Goal: Complete application form

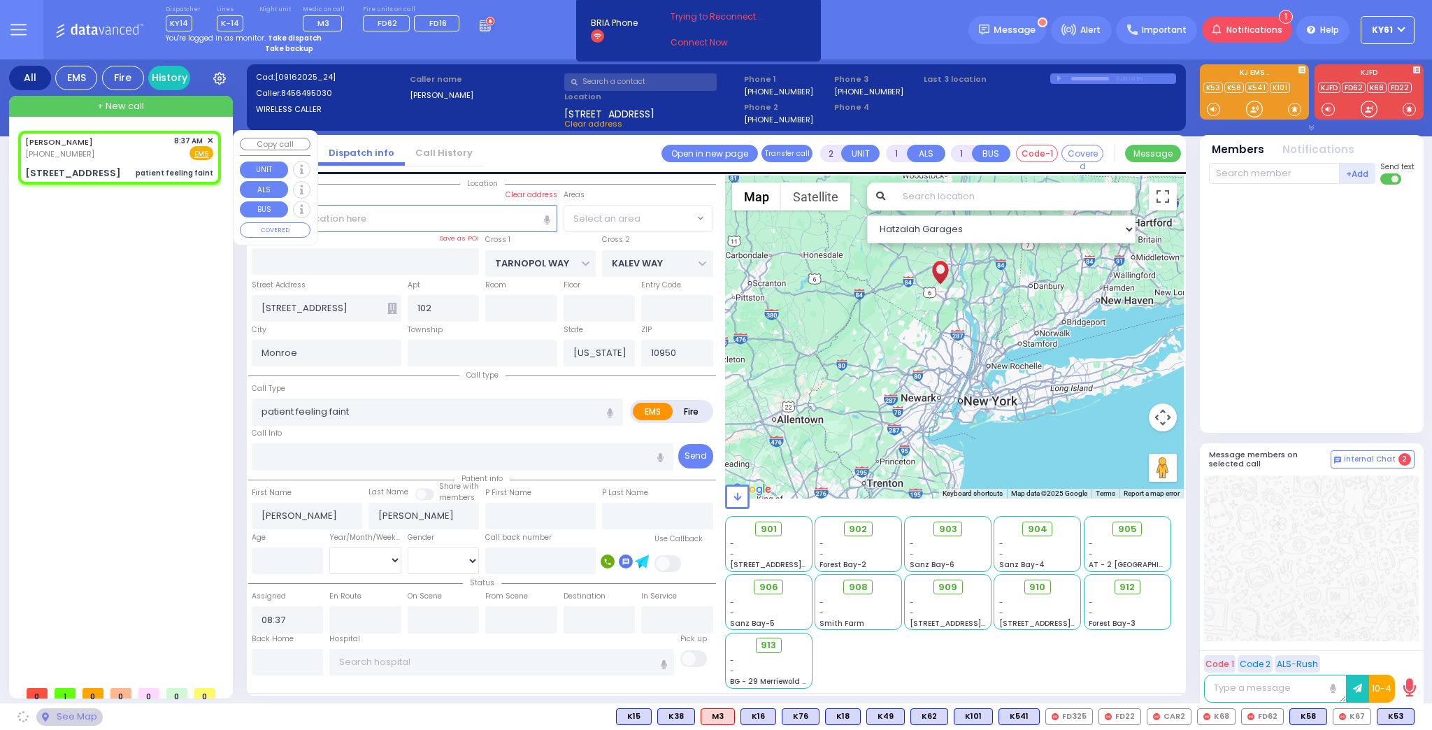
select select
select select "SECTION 2"
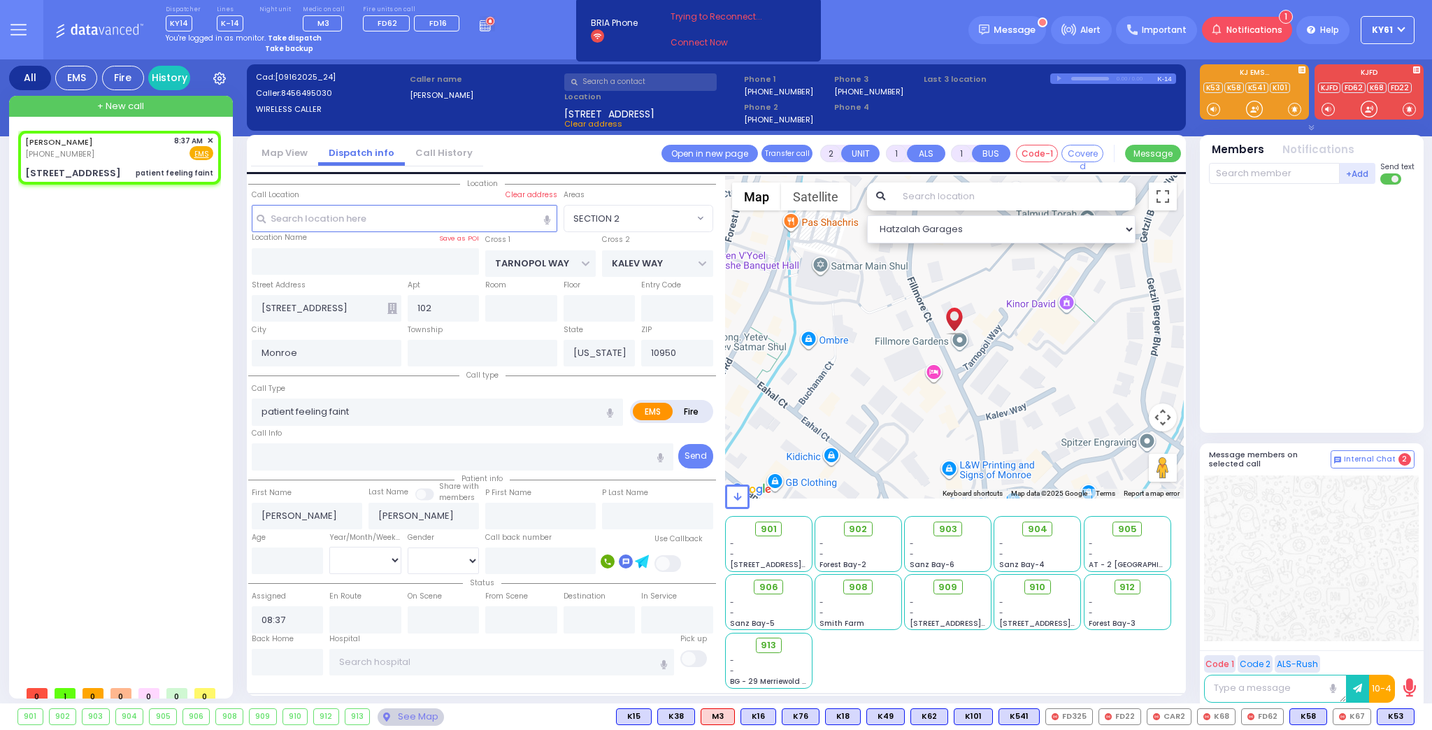
click at [392, 308] on icon at bounding box center [392, 308] width 10 height 11
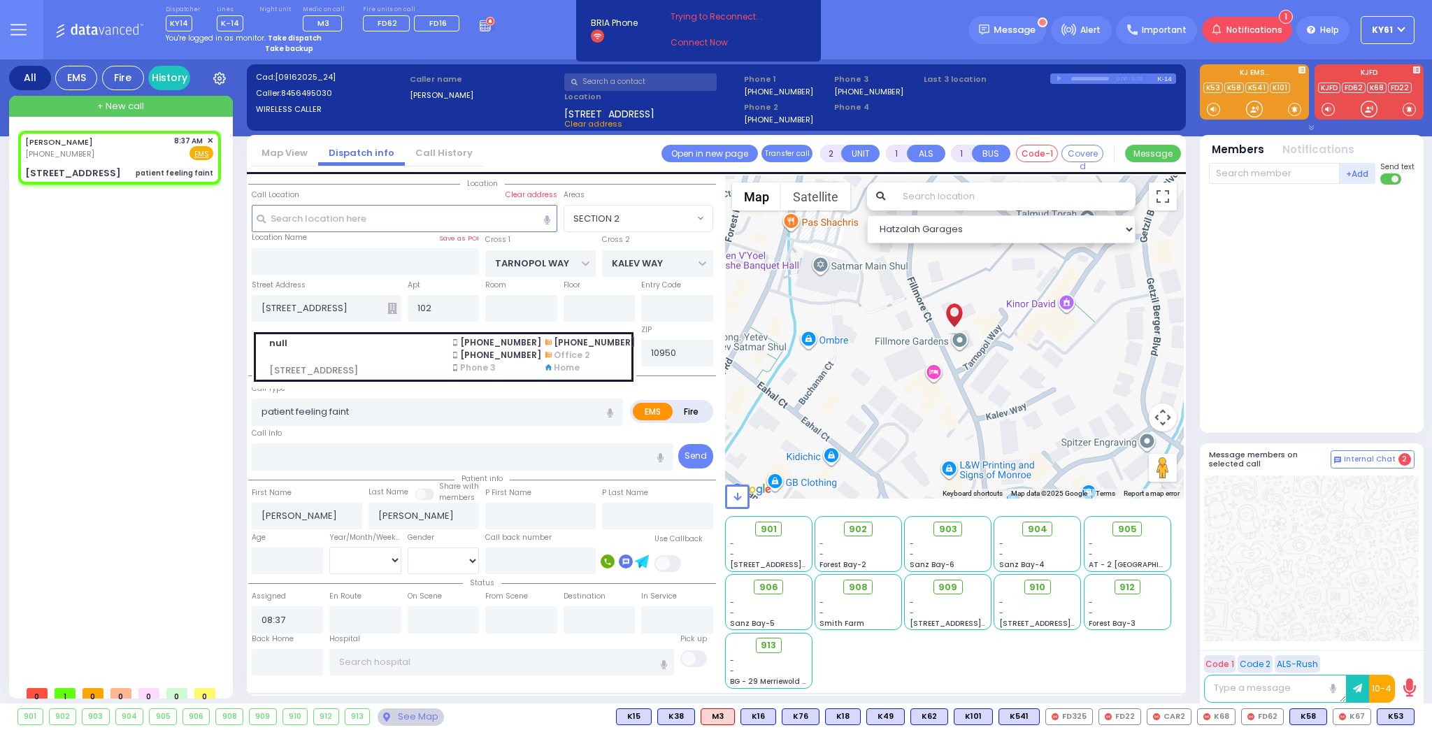
click at [126, 333] on div "[PERSON_NAME] [PHONE_NUMBER] 8:37 AM ✕ EMS" at bounding box center [122, 405] width 208 height 548
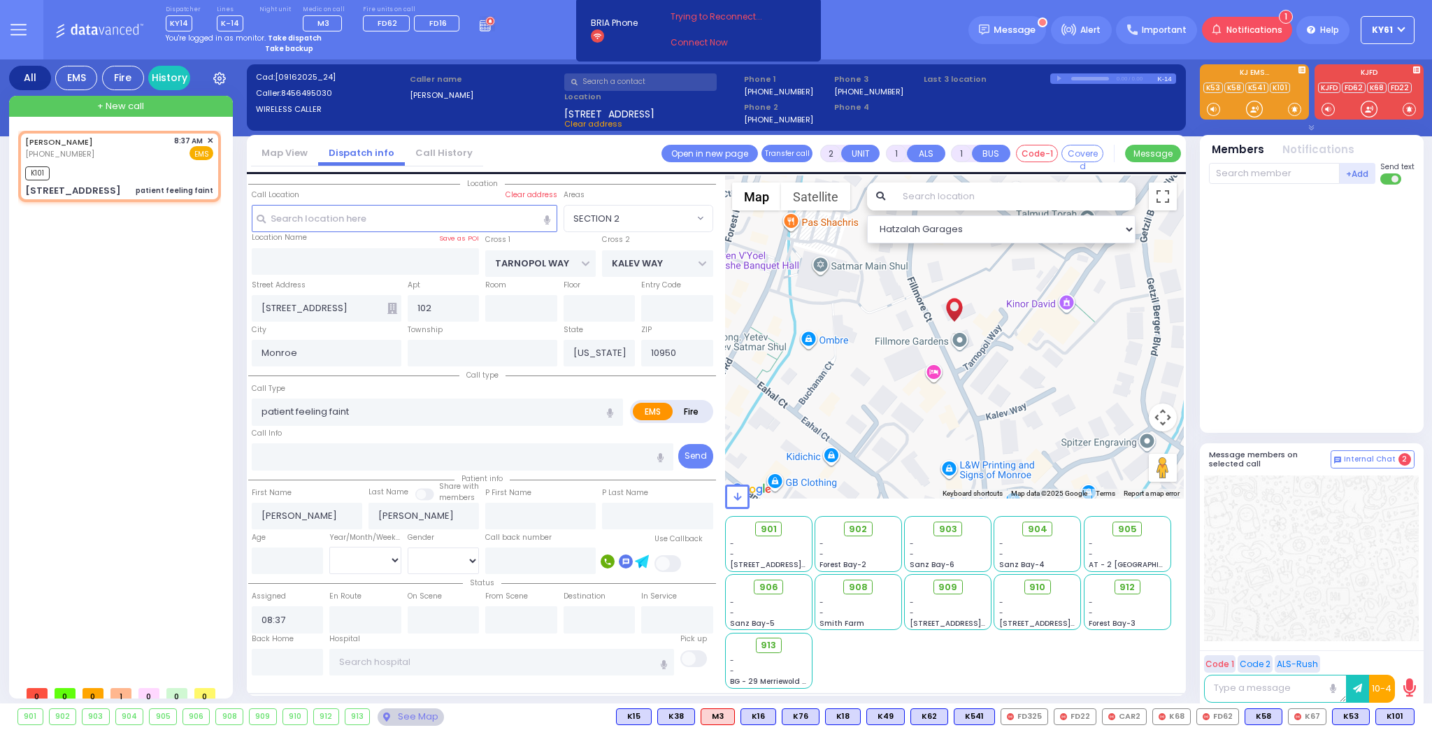
select select
radio input "true"
select select
type input "08:39"
select select "Hatzalah Garages"
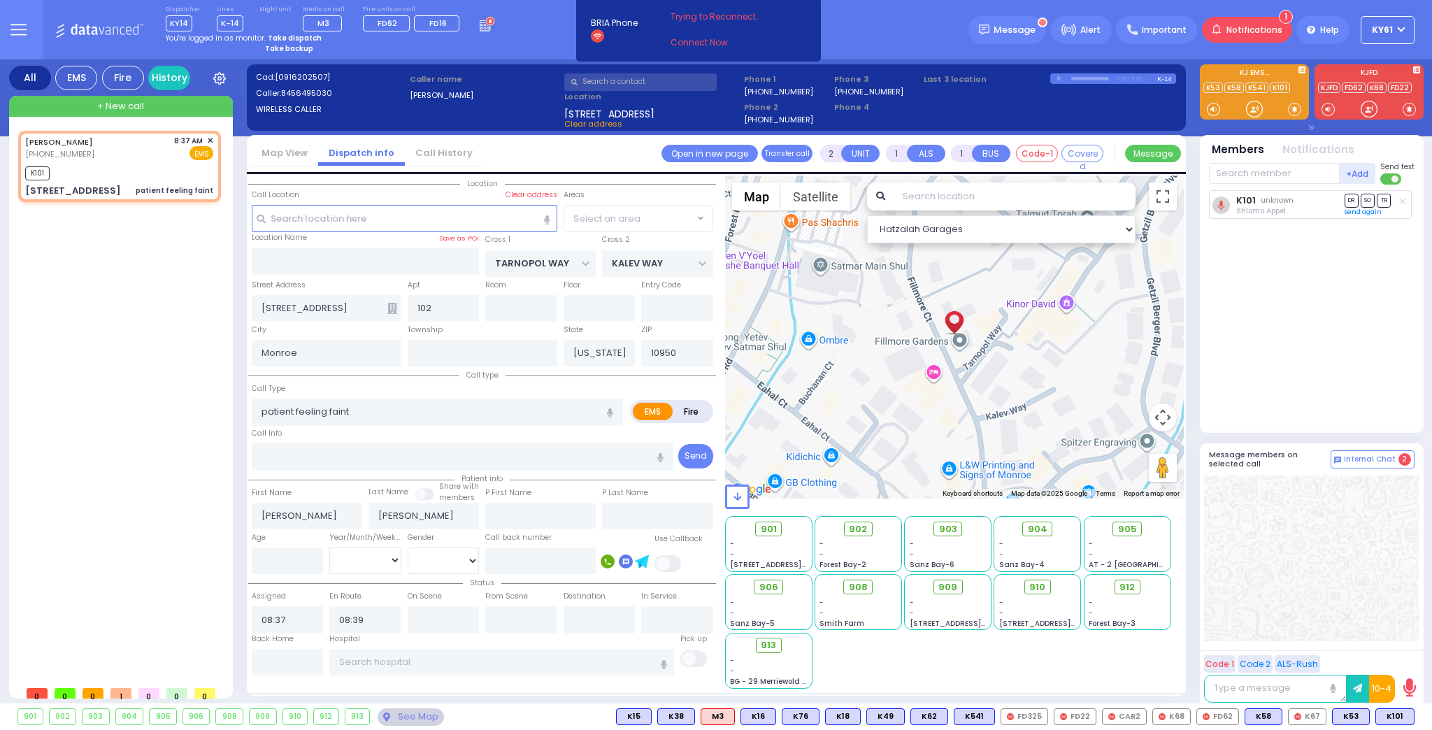
select select "SECTION 2"
select select
radio input "true"
select select
select select "Hatzalah Garages"
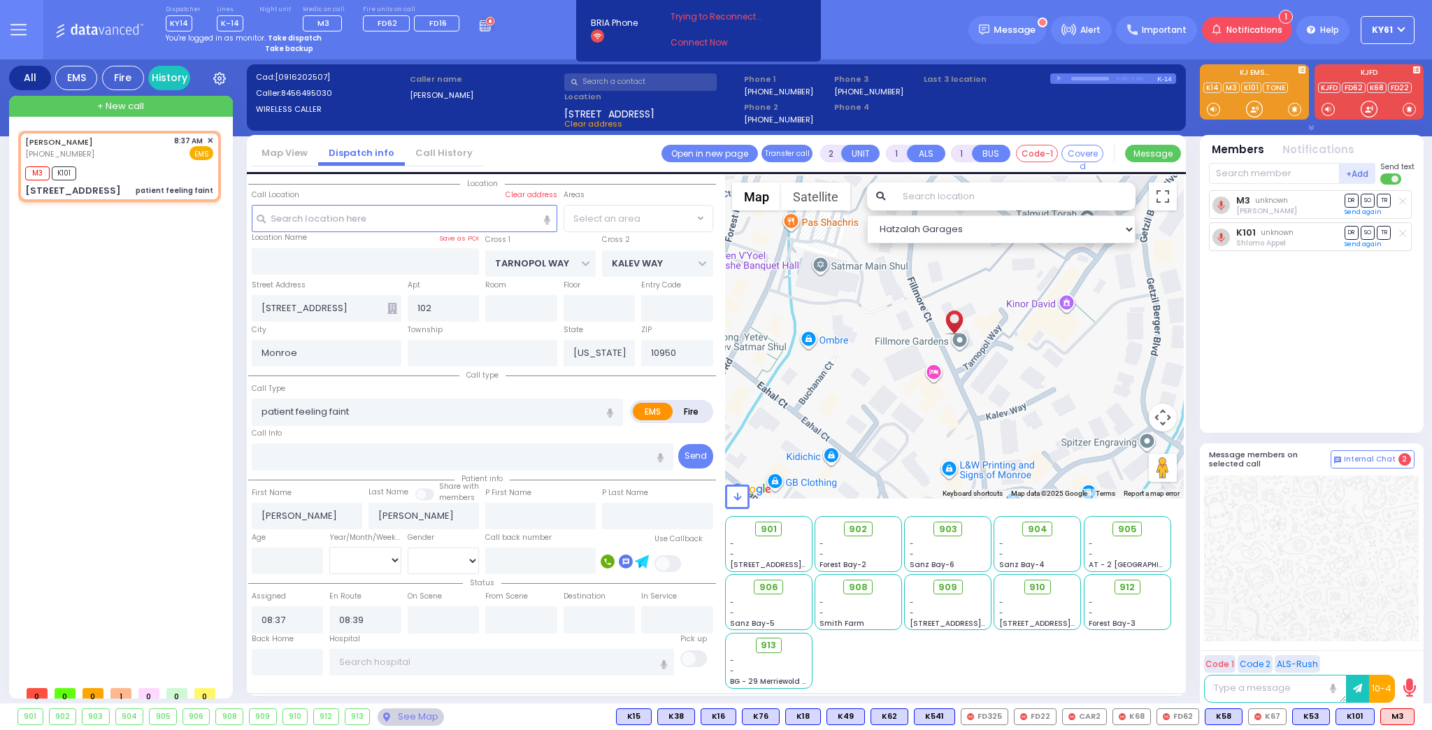
select select "SECTION 2"
select select
radio input "true"
select select
select select "Hatzalah Garages"
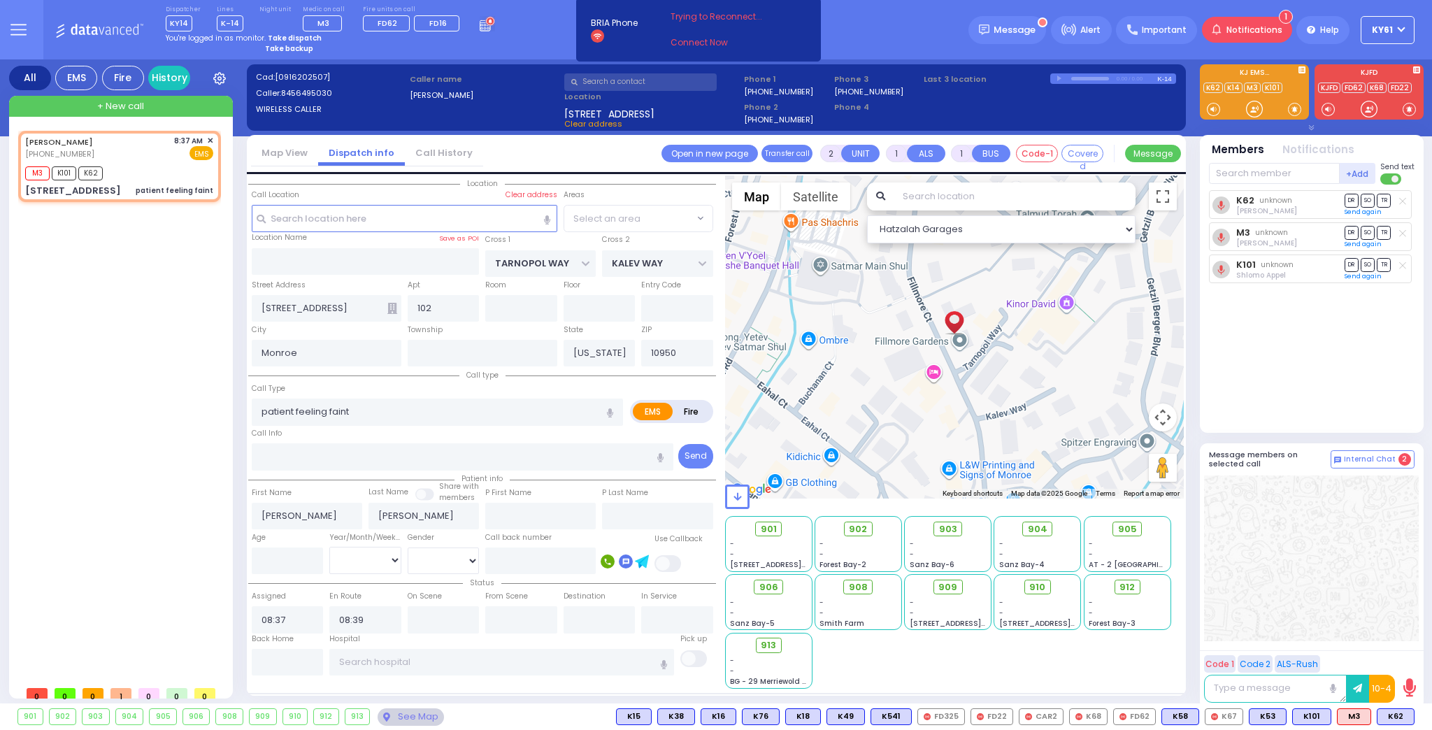
select select "SECTION 2"
